Goal: Task Accomplishment & Management: Complete application form

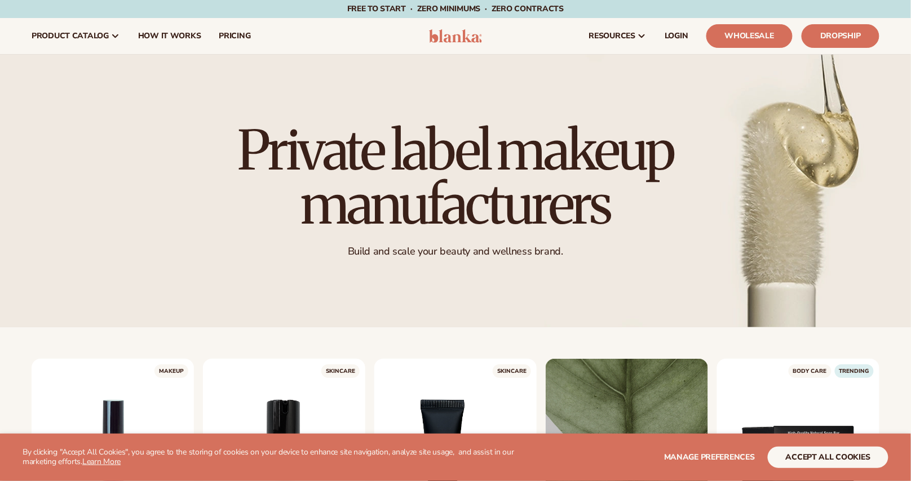
click at [462, 37] on img at bounding box center [456, 36] width 54 height 14
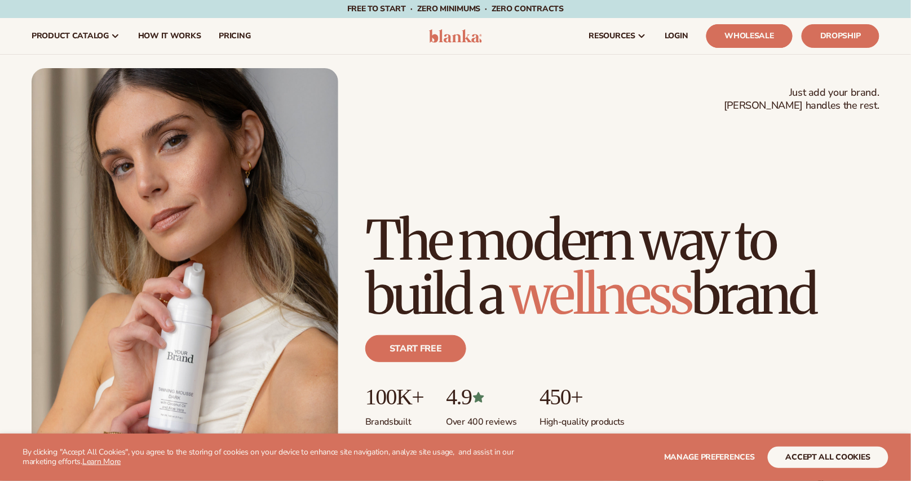
click at [761, 29] on link "Wholesale" at bounding box center [749, 36] width 86 height 24
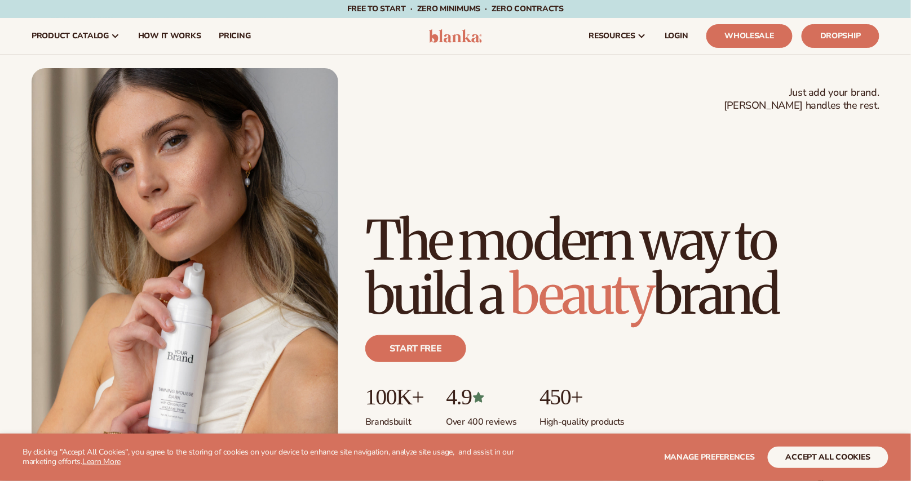
drag, startPoint x: 838, startPoint y: 38, endPoint x: 731, endPoint y: 1, distance: 113.0
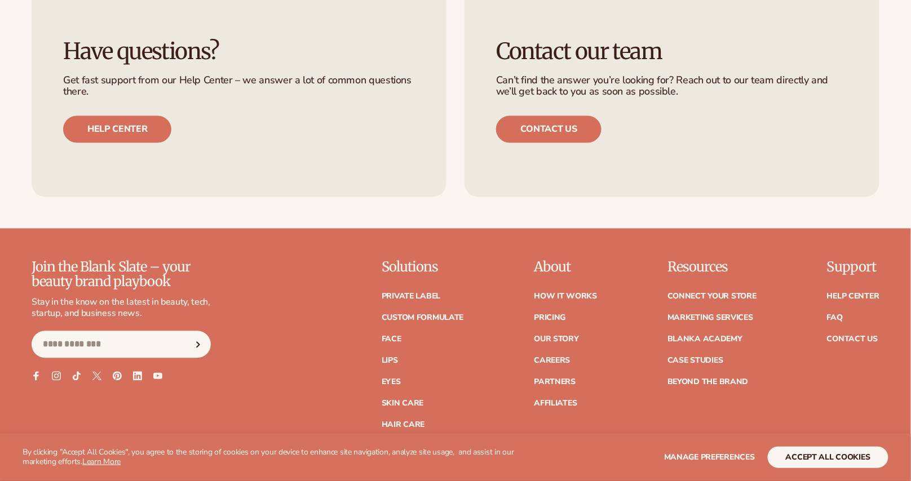
scroll to position [4963, 0]
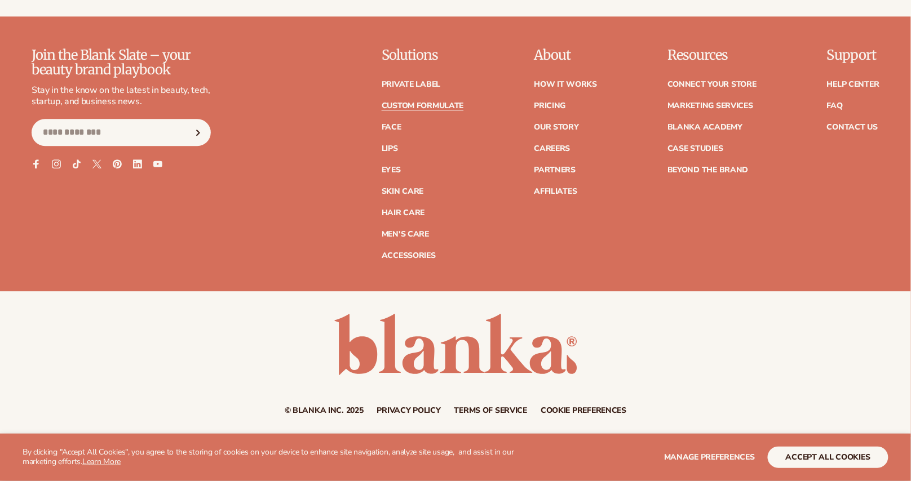
click at [449, 103] on link "Custom formulate" at bounding box center [423, 106] width 82 height 8
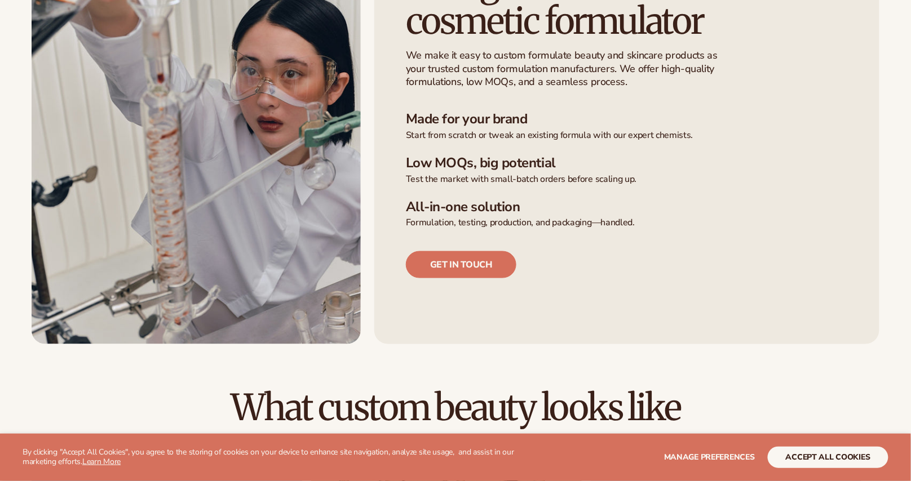
scroll to position [356, 0]
click at [453, 261] on link "Get in touch" at bounding box center [461, 264] width 110 height 27
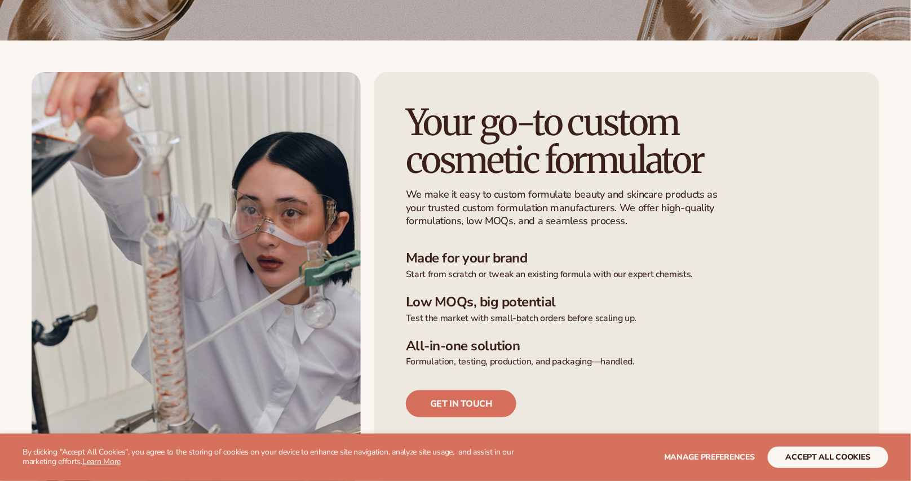
scroll to position [221, 0]
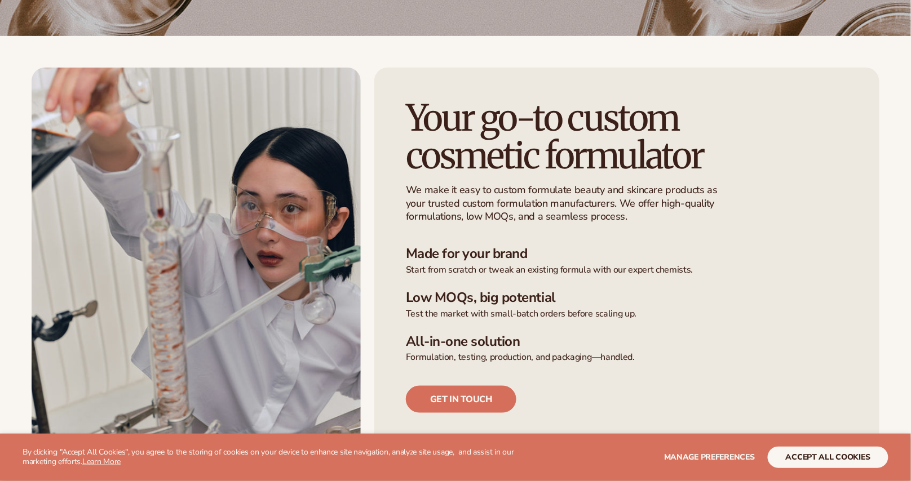
click at [537, 206] on p "We make it easy to custom formulate beauty and skincare products as your truste…" at bounding box center [565, 203] width 319 height 39
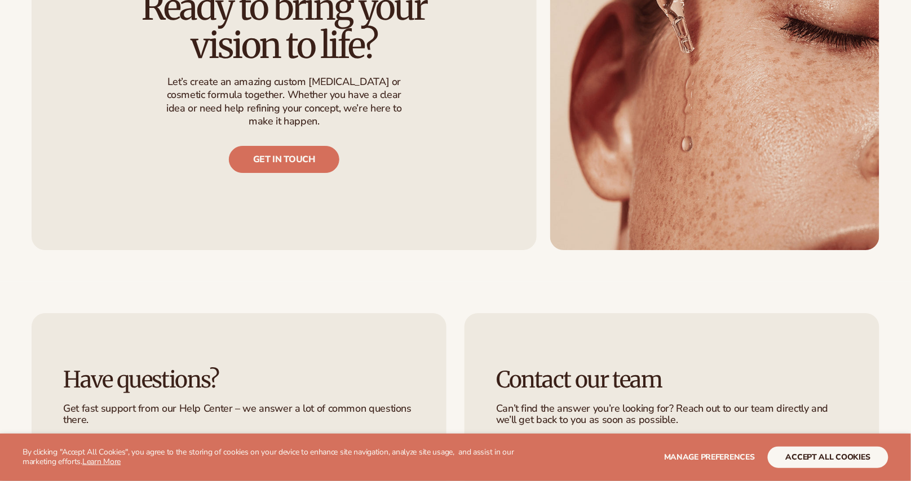
scroll to position [1161, 0]
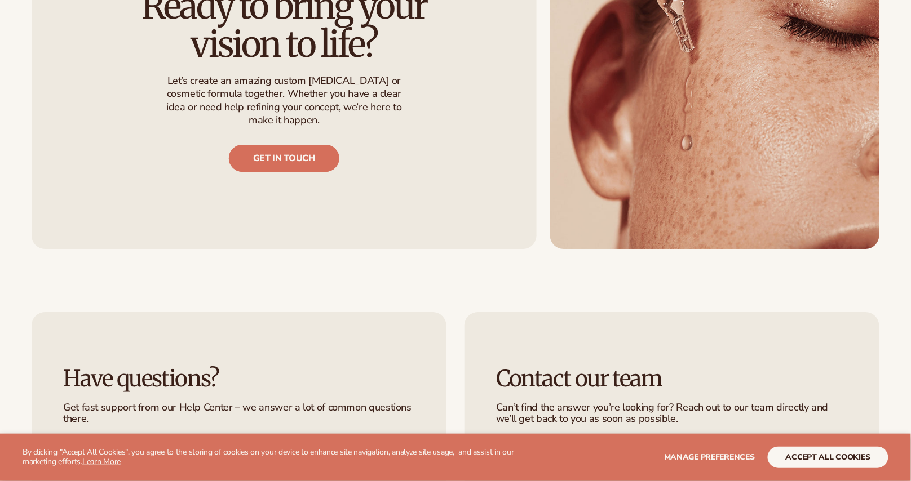
click at [312, 145] on link "Get in touch" at bounding box center [284, 158] width 110 height 27
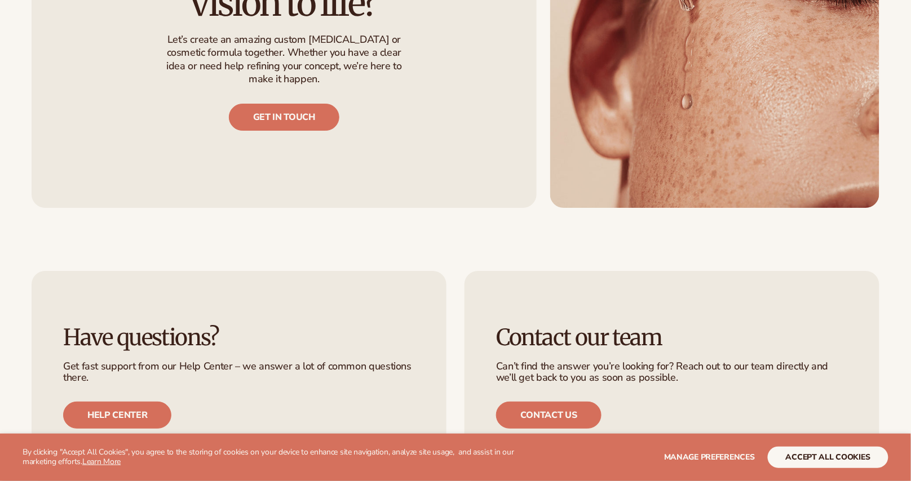
scroll to position [1222, 0]
